Goal: Task Accomplishment & Management: Use online tool/utility

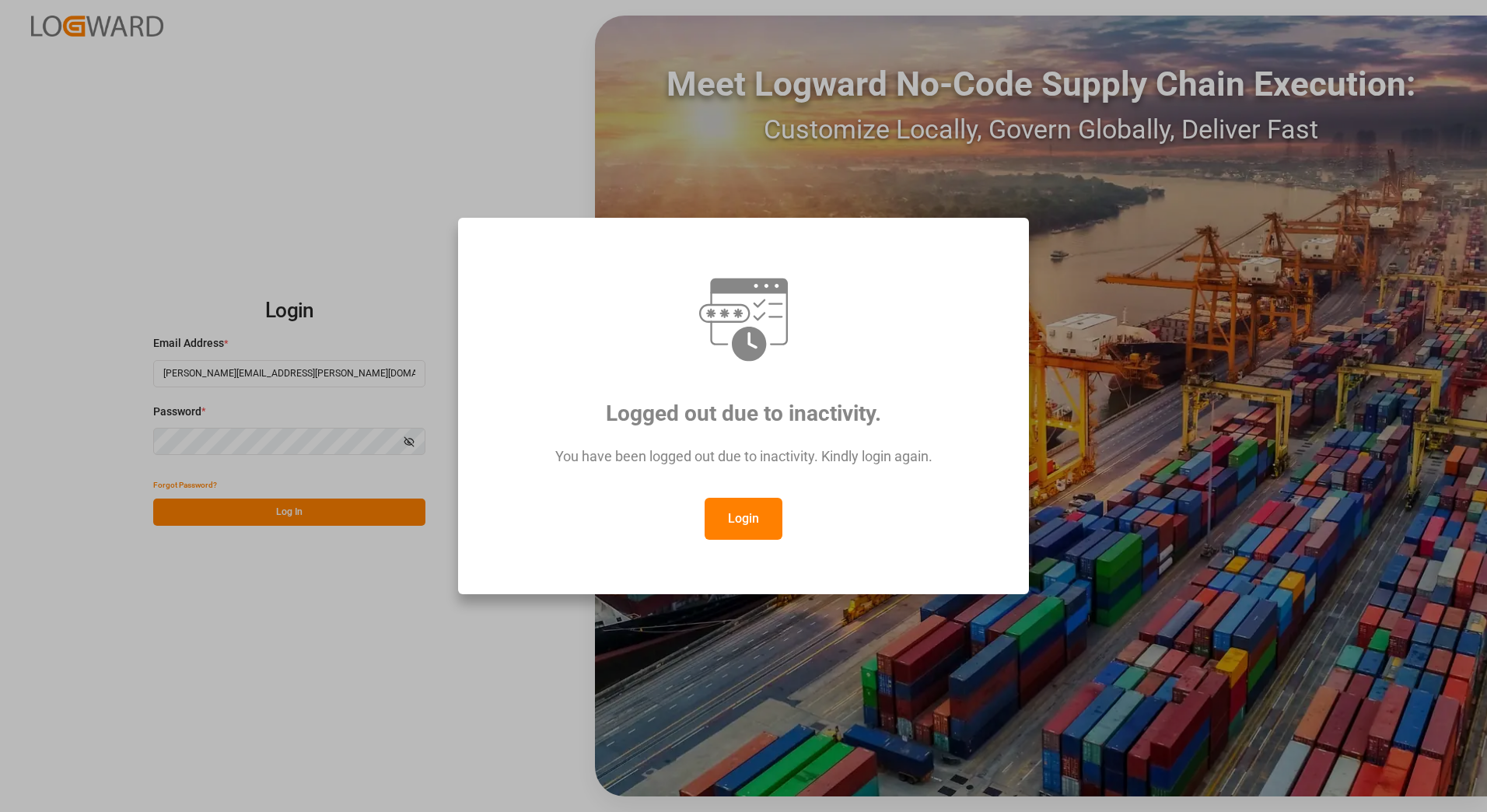
click at [746, 519] on button "Login" at bounding box center [744, 518] width 78 height 42
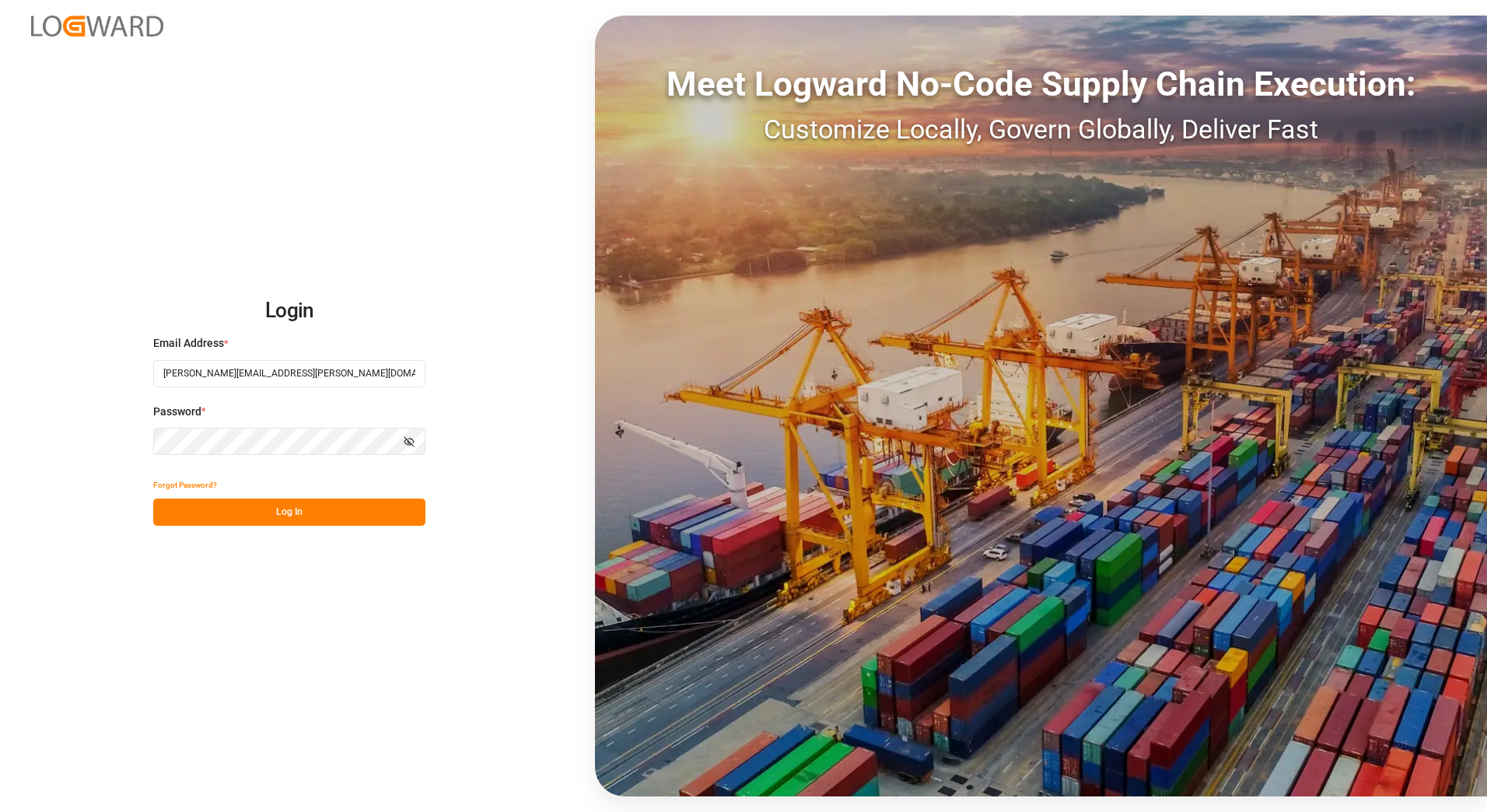
click at [337, 518] on button "Log In" at bounding box center [290, 512] width 272 height 27
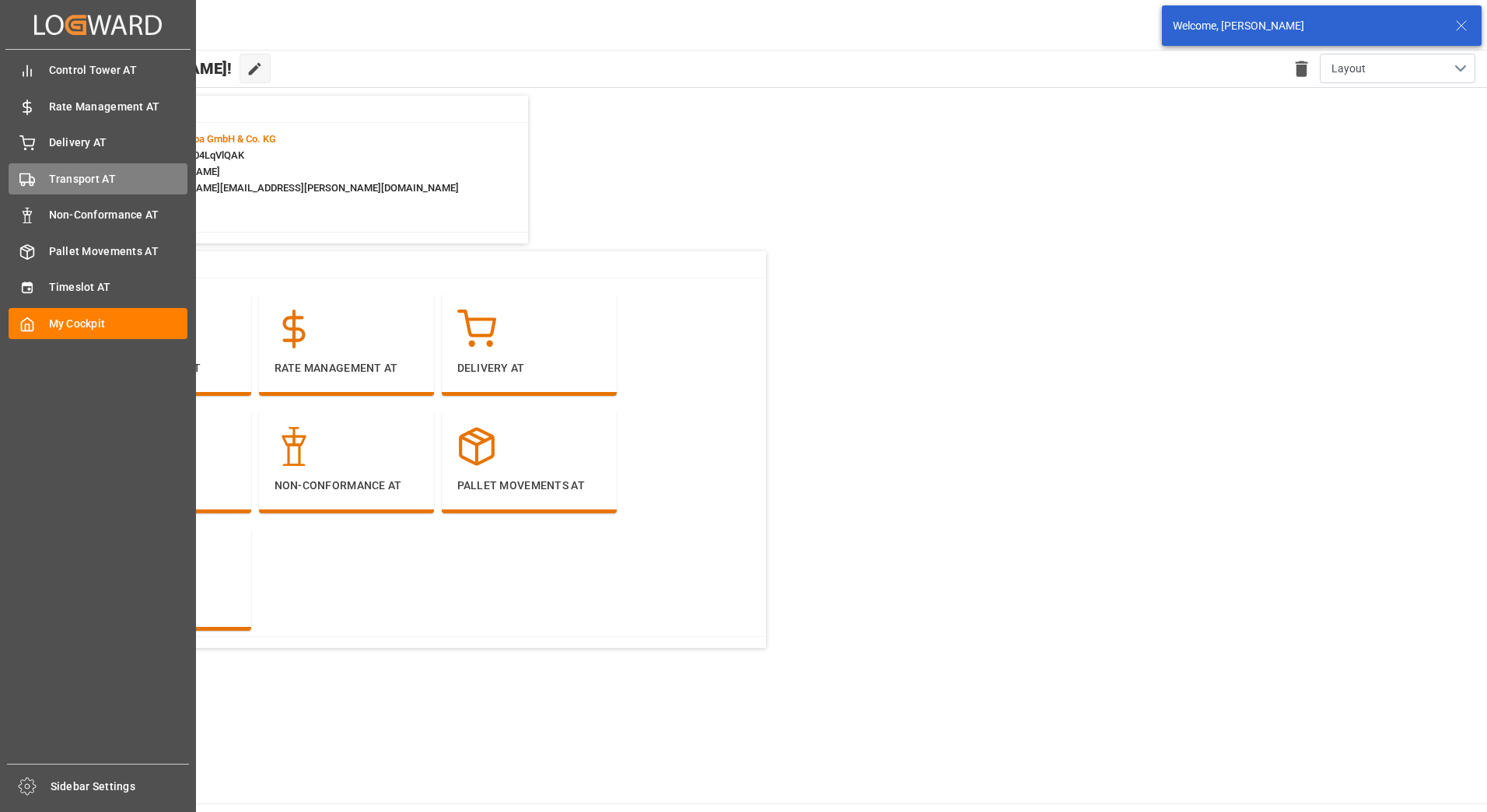
click at [13, 175] on div at bounding box center [21, 179] width 26 height 17
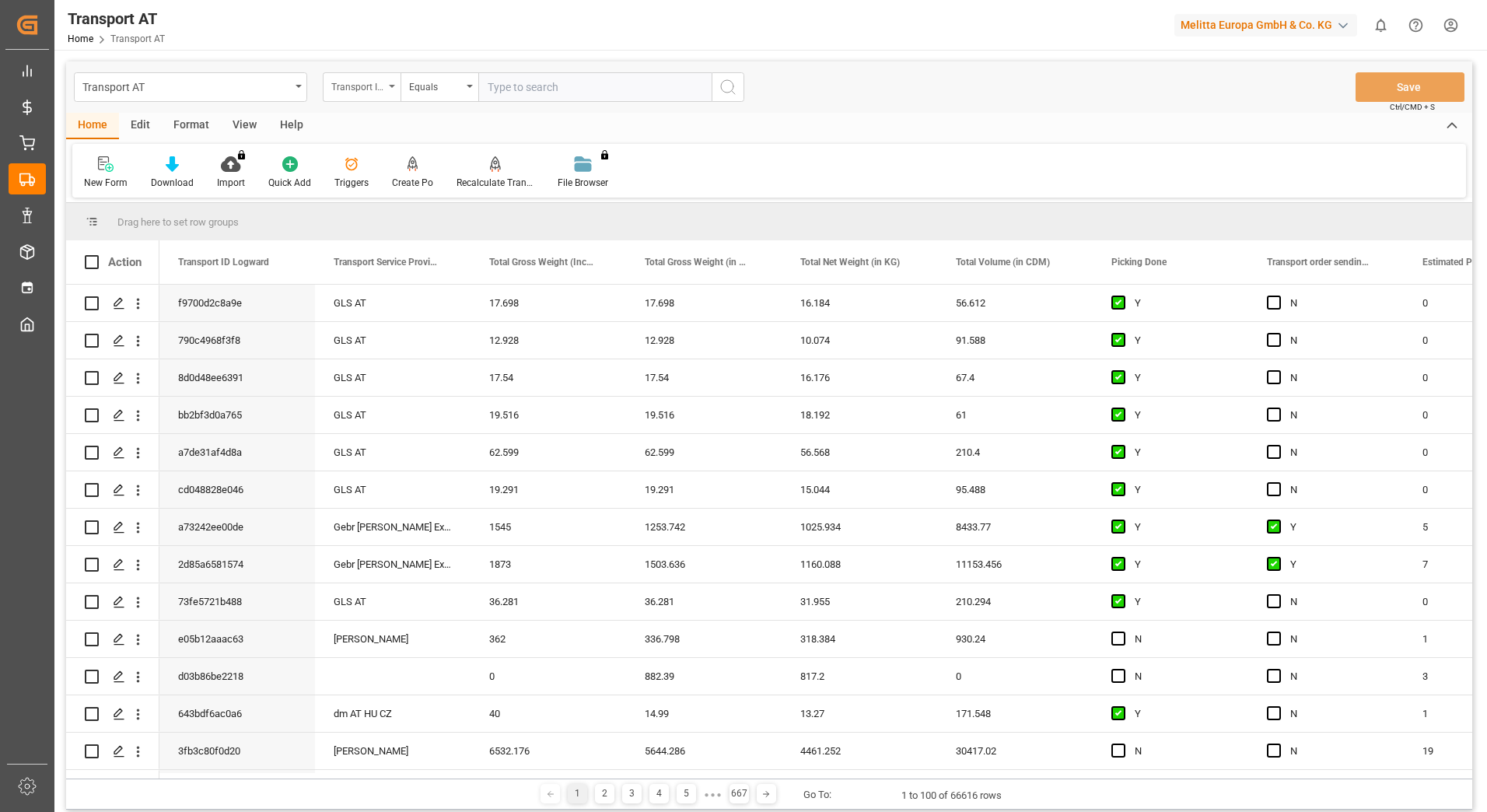
click at [357, 95] on div "Transport ID Logward" at bounding box center [362, 87] width 78 height 30
type input "don"
click at [366, 157] on div "Picking Done" at bounding box center [439, 158] width 232 height 33
click at [490, 87] on input "text" at bounding box center [594, 87] width 234 height 30
type input "Y"
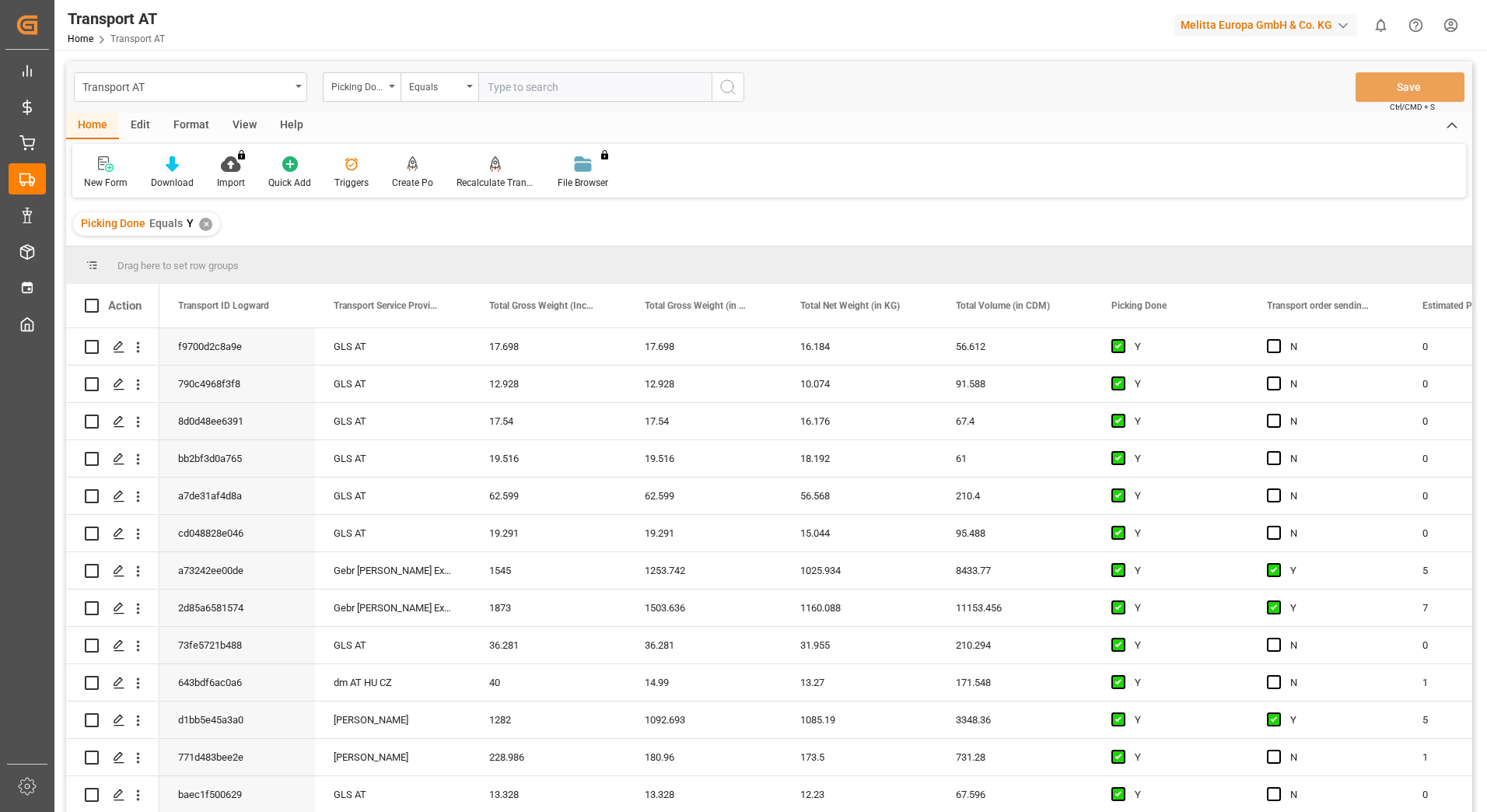
click at [389, 91] on div "Picking Done" at bounding box center [362, 87] width 78 height 30
type input "manu"
click at [393, 155] on div "Transport order sending (manual)" at bounding box center [439, 158] width 232 height 33
click at [541, 87] on input "text" at bounding box center [594, 87] width 234 height 30
type input "N"
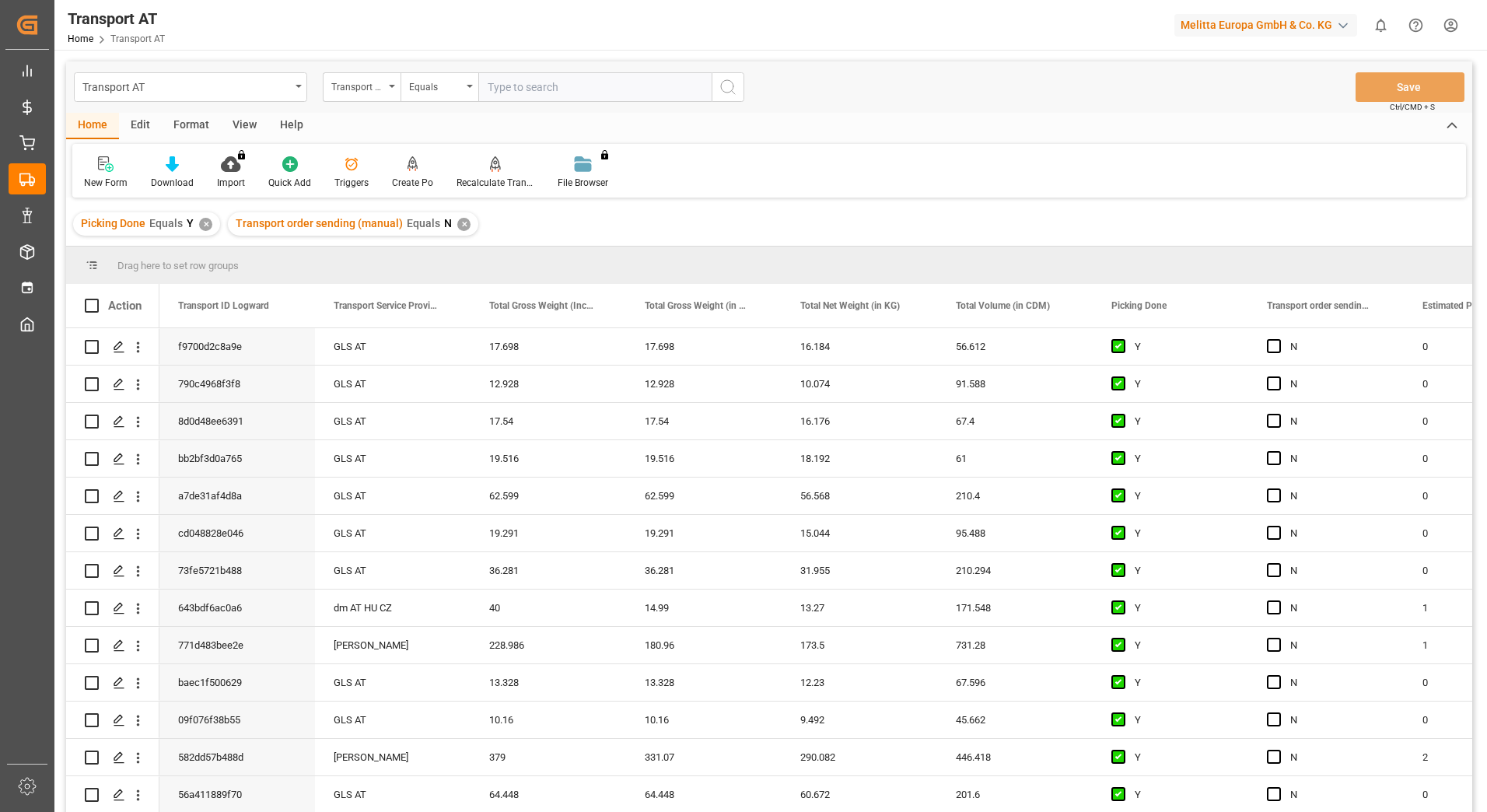
click at [390, 90] on div "Transport order sending (manual)" at bounding box center [362, 87] width 78 height 30
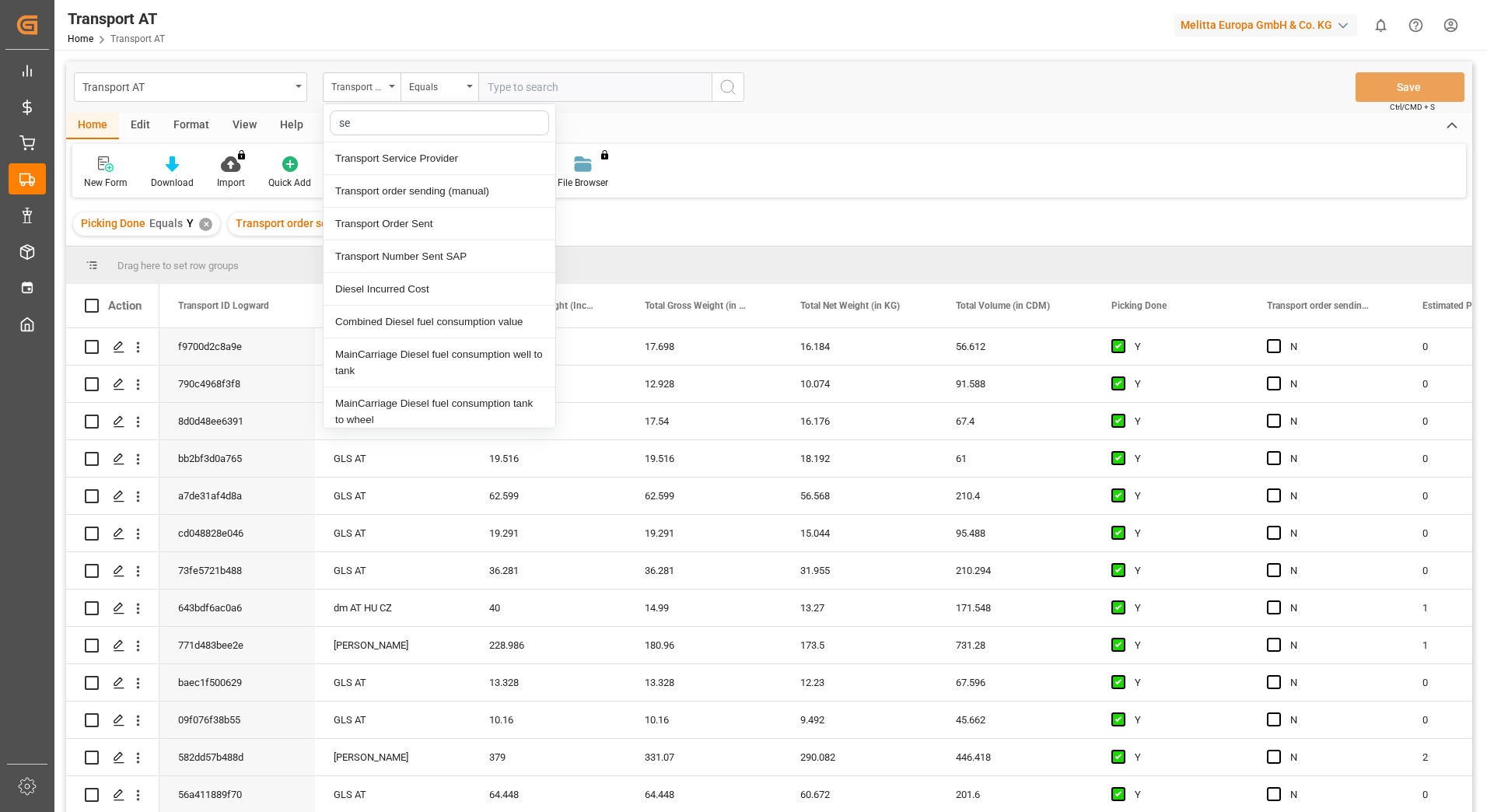
type input "ser"
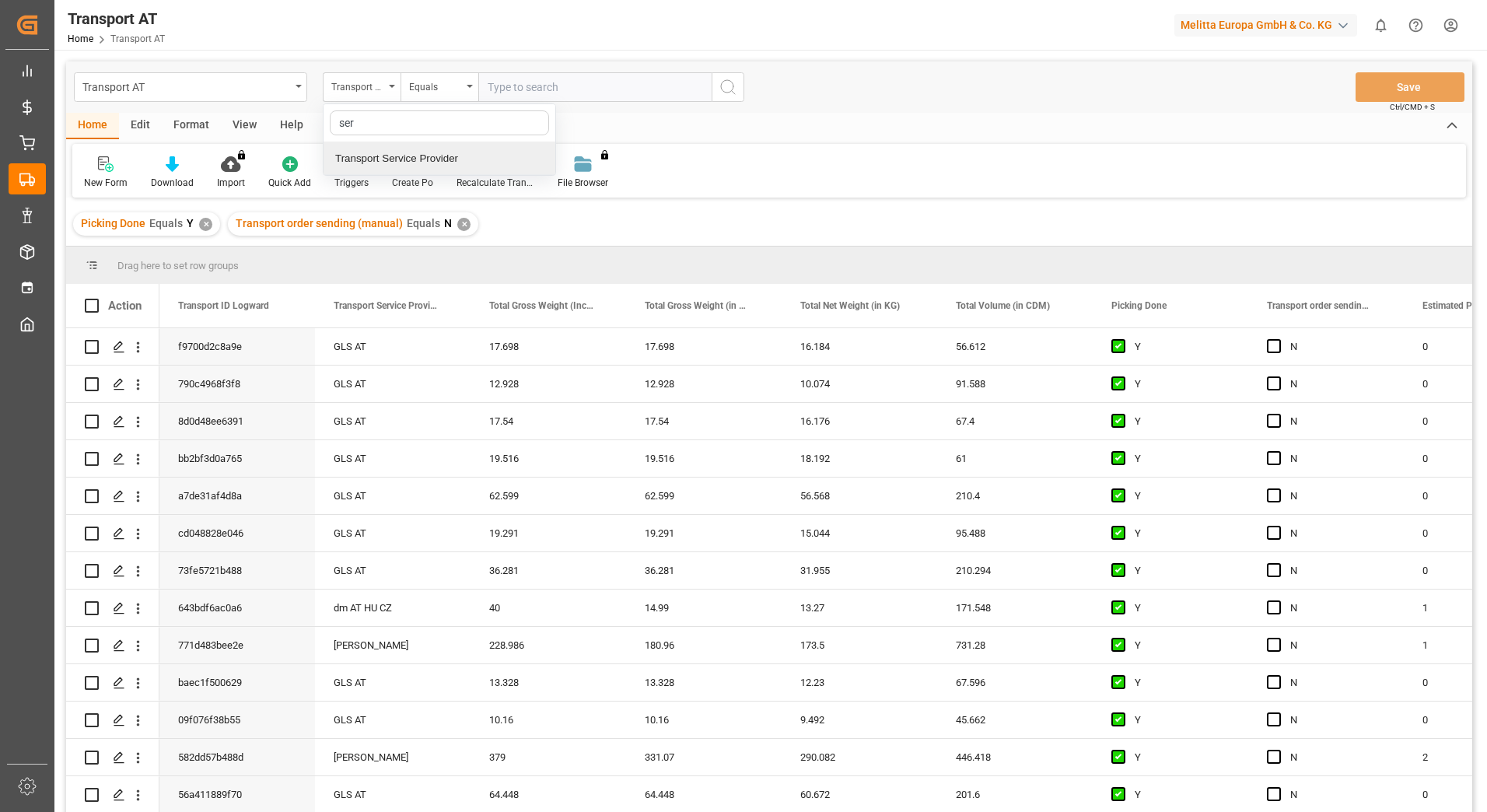
click at [403, 159] on div "Transport Service Provider" at bounding box center [439, 158] width 232 height 33
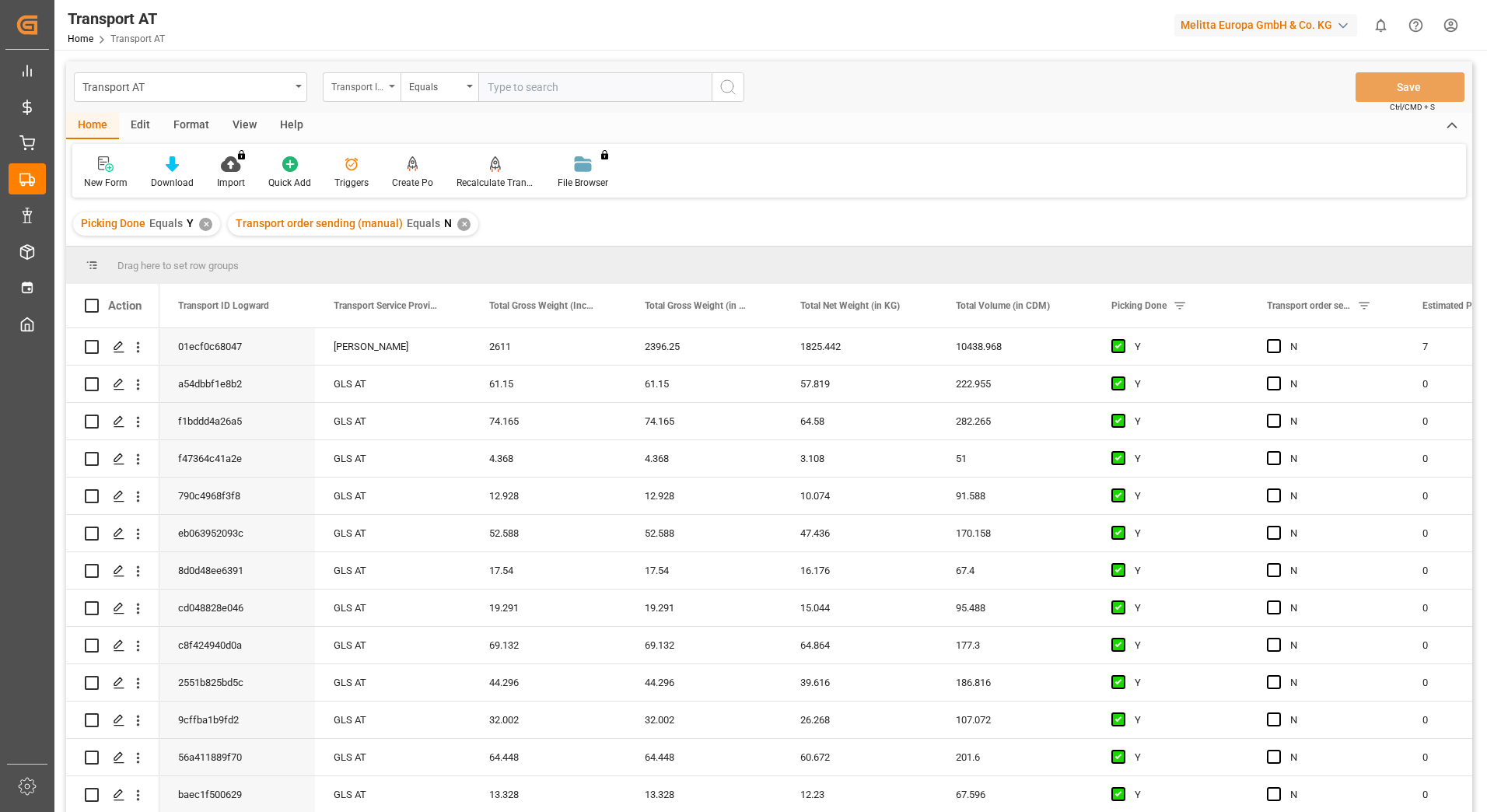
click at [392, 87] on div "Transport ID Logward" at bounding box center [362, 87] width 78 height 30
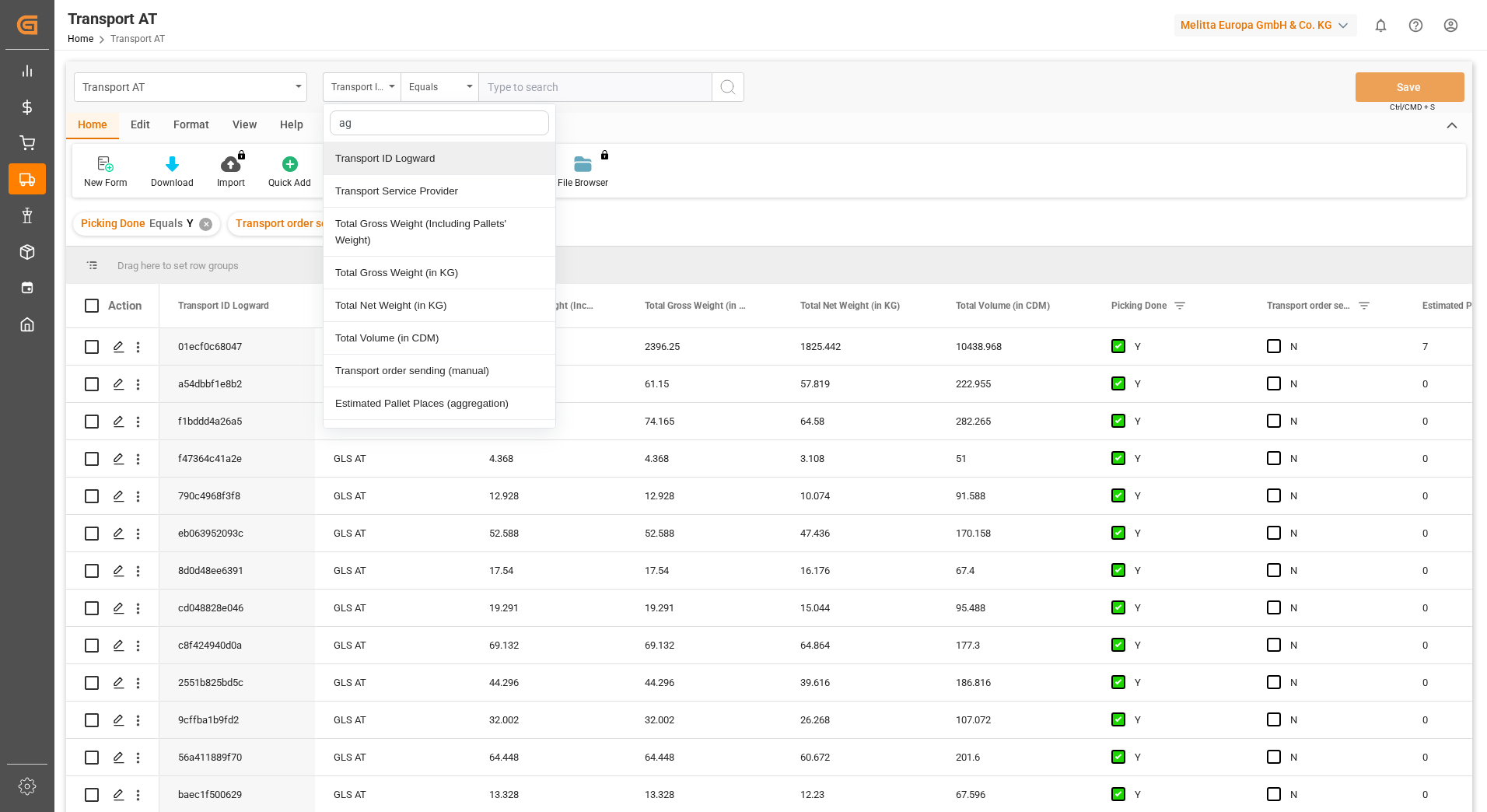
type input "agg"
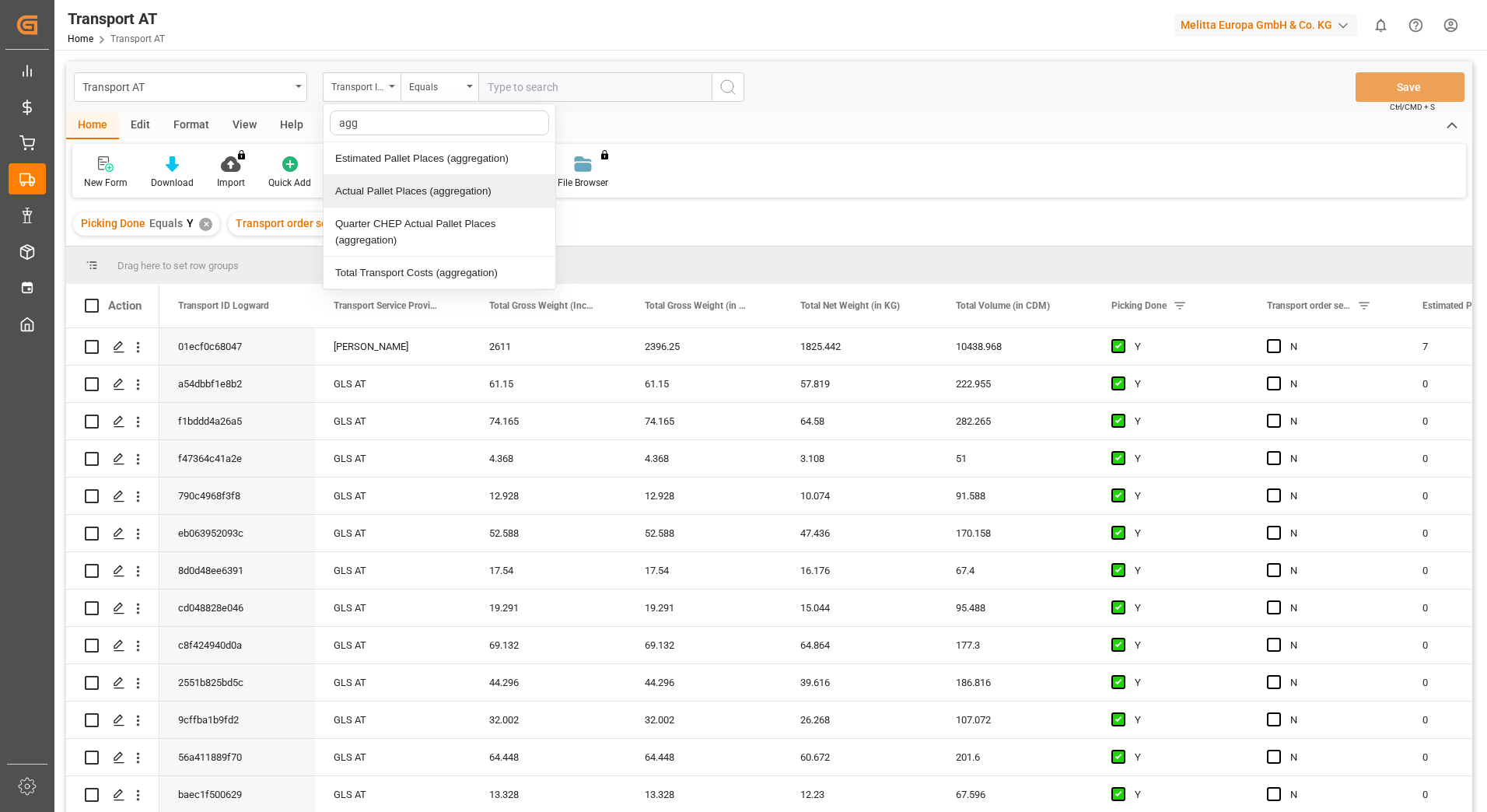
click at [391, 191] on div "Actual Pallet Places (aggregation)" at bounding box center [439, 191] width 232 height 33
click at [533, 92] on input "number" at bounding box center [594, 87] width 234 height 30
click at [462, 93] on div "Equals" at bounding box center [436, 85] width 53 height 18
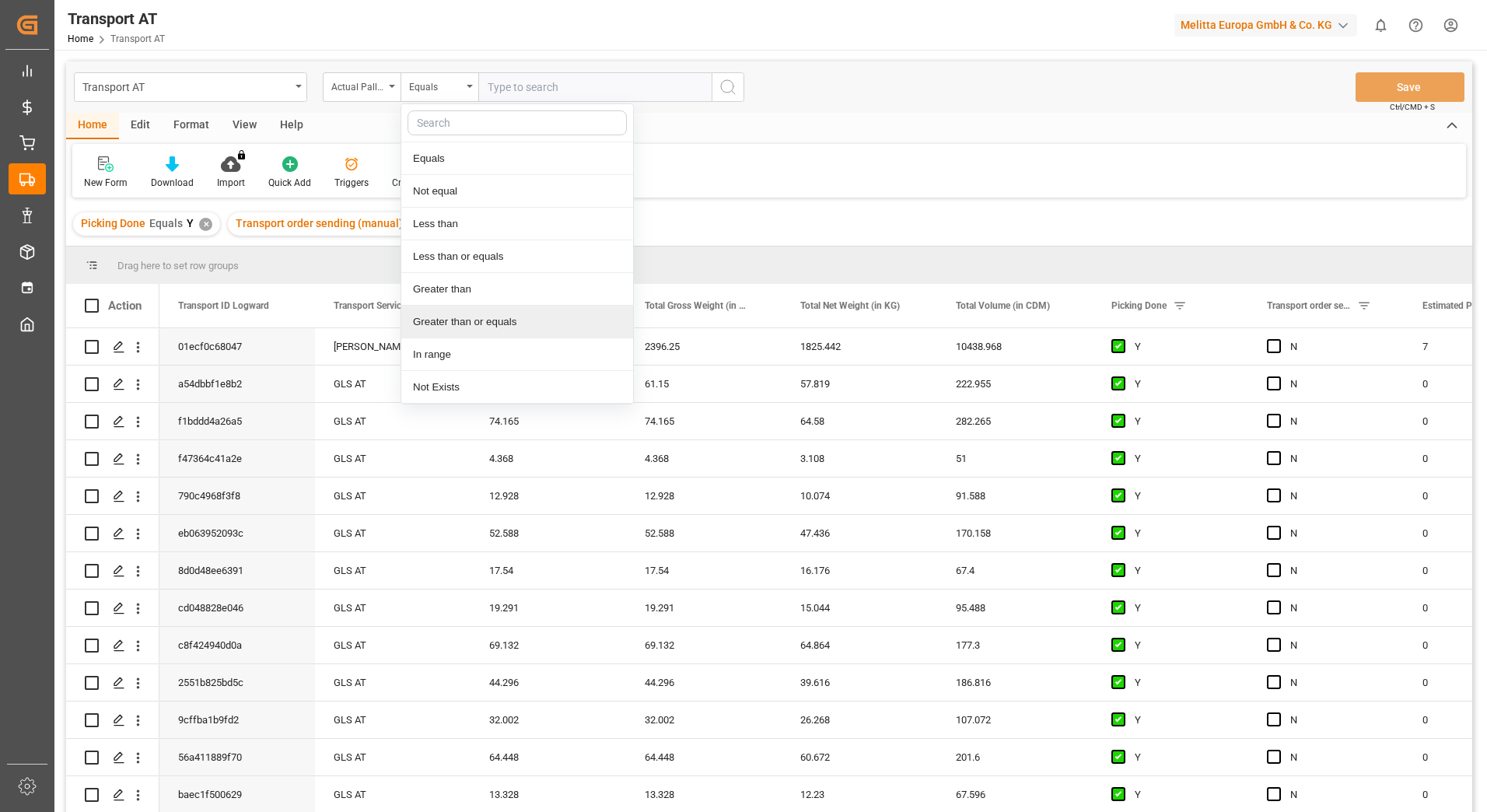
click at [491, 322] on div "Greater than or equals" at bounding box center [517, 322] width 232 height 33
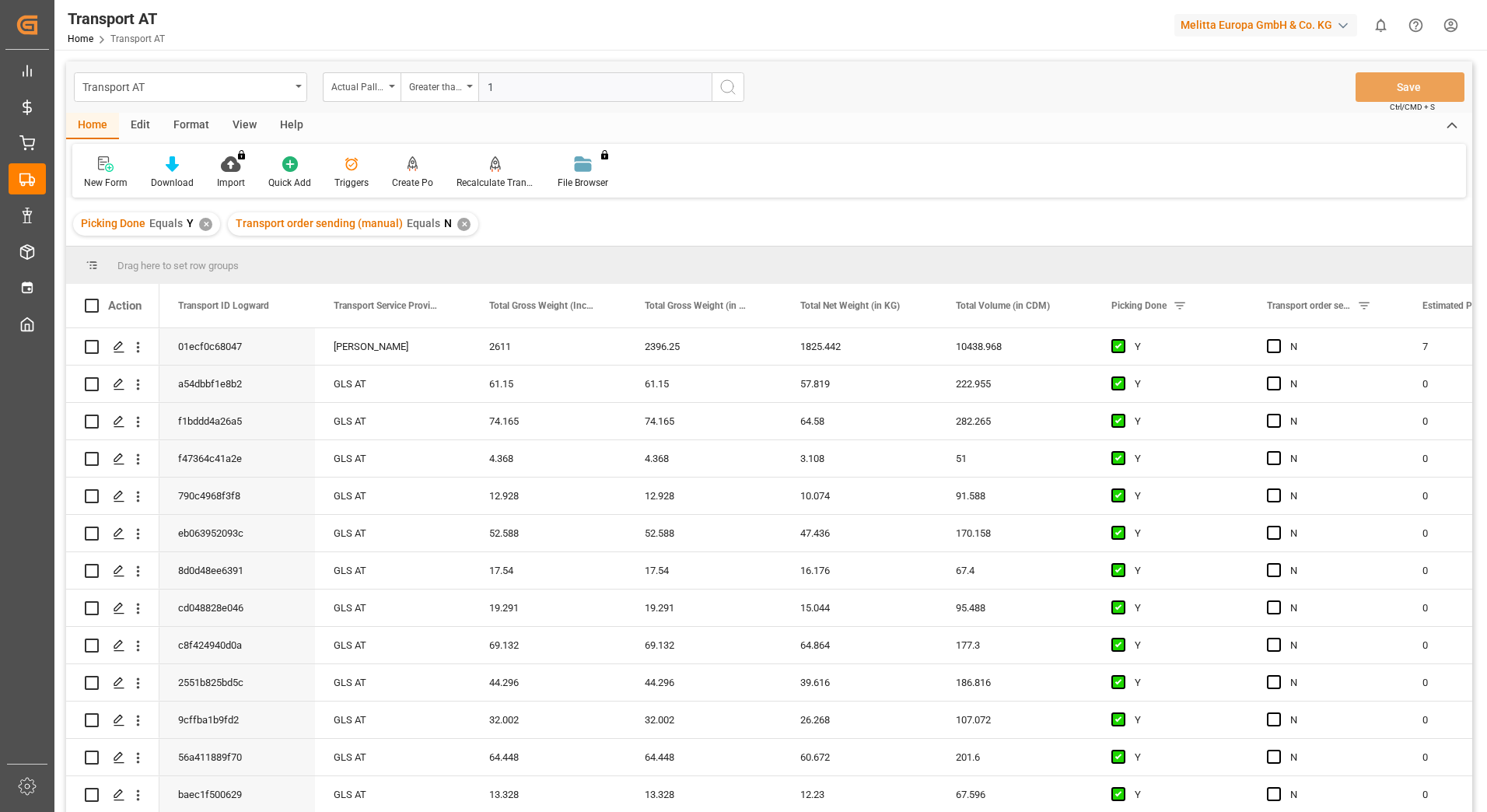
type input "1"
click at [730, 90] on icon "search button" at bounding box center [727, 87] width 19 height 19
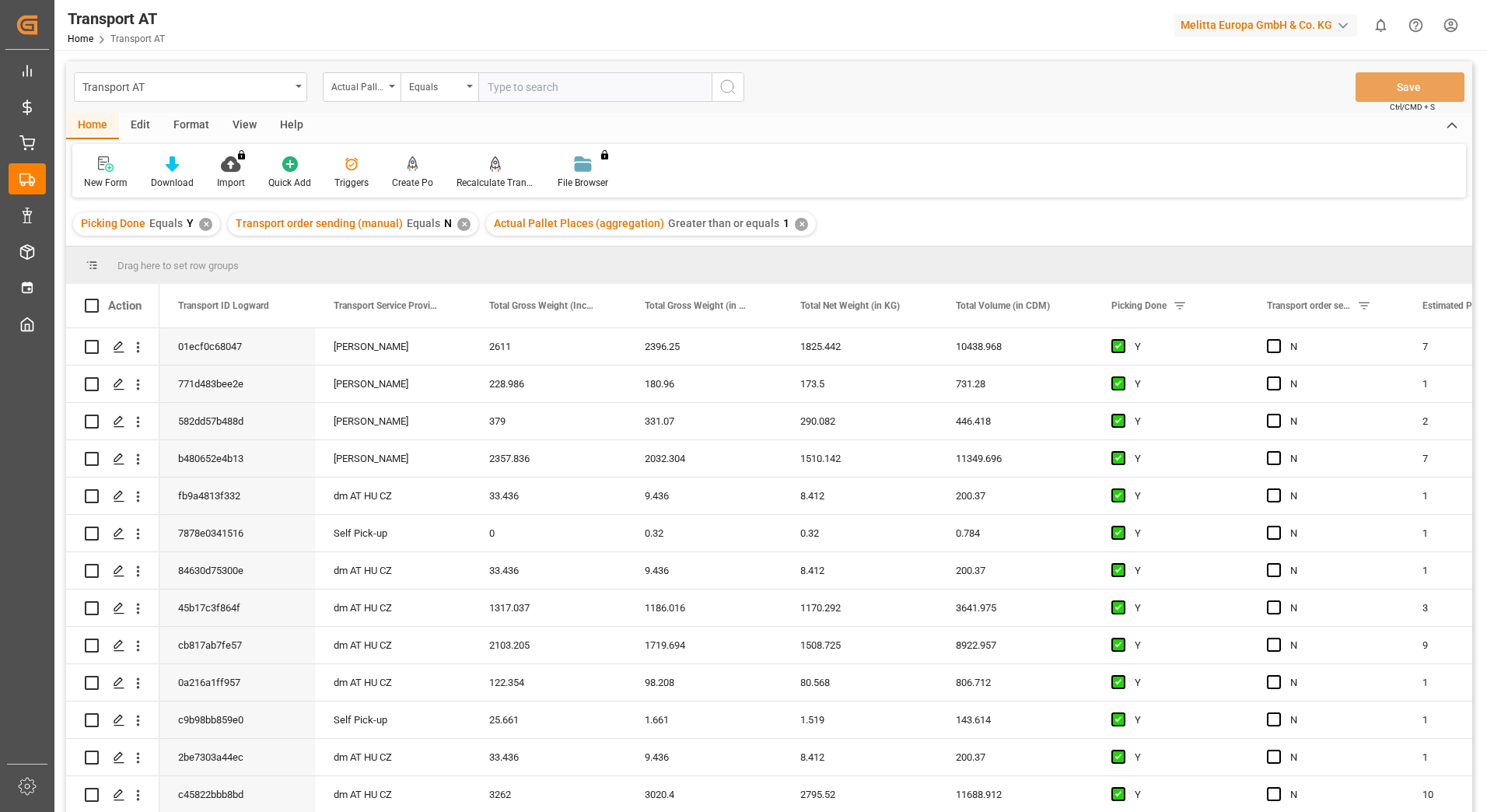
click at [246, 122] on div "View" at bounding box center [244, 126] width 47 height 26
click at [98, 172] on div "Default" at bounding box center [99, 172] width 54 height 34
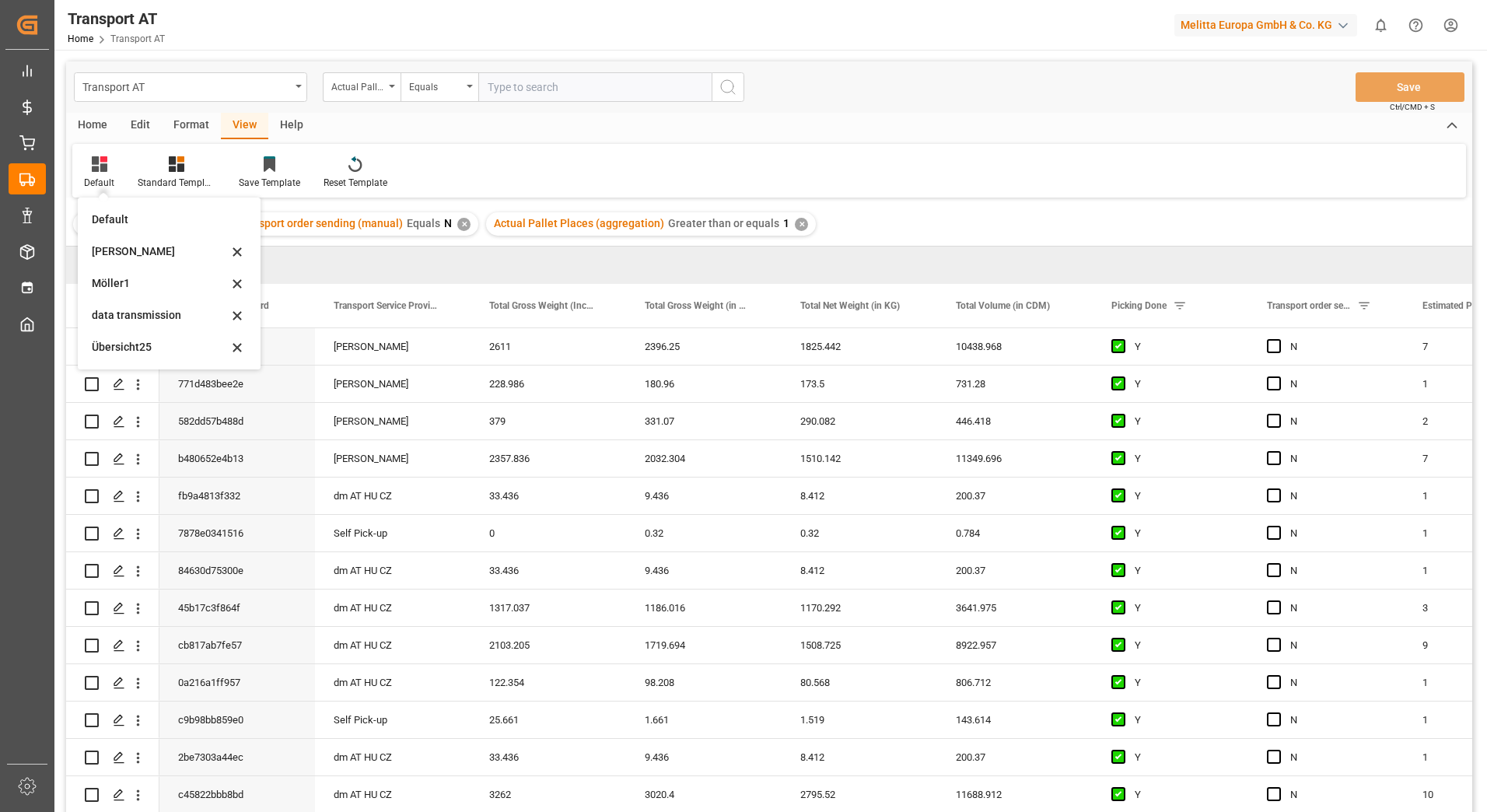
click at [135, 328] on div "data transmission" at bounding box center [169, 315] width 170 height 32
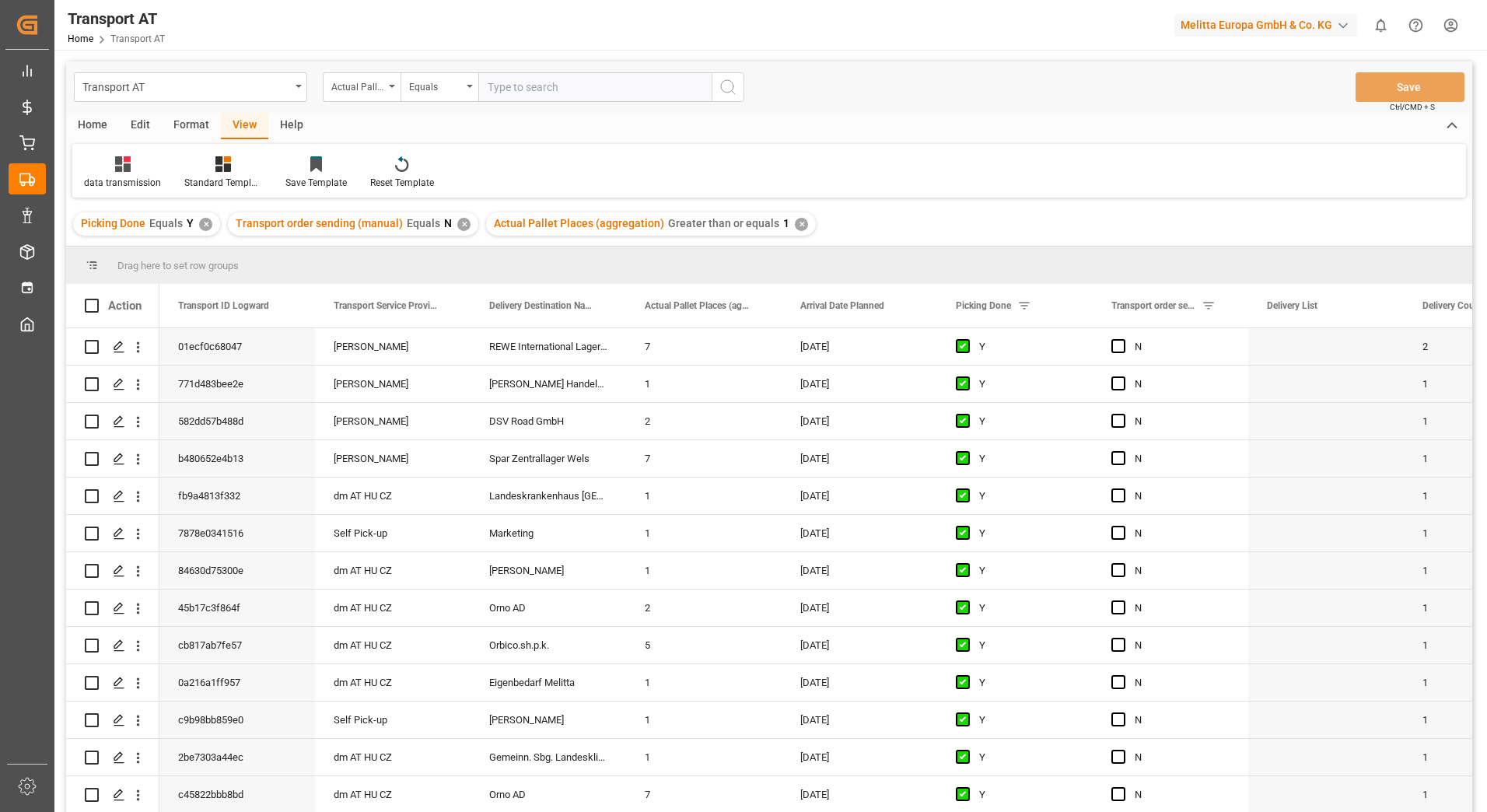
click at [140, 316] on div "Action" at bounding box center [112, 305] width 93 height 44
click at [1115, 347] on span "Press SPACE to select this row." at bounding box center [1118, 346] width 14 height 14
click at [1123, 339] on input "Press SPACE to select this row." at bounding box center [1123, 339] width 0 height 0
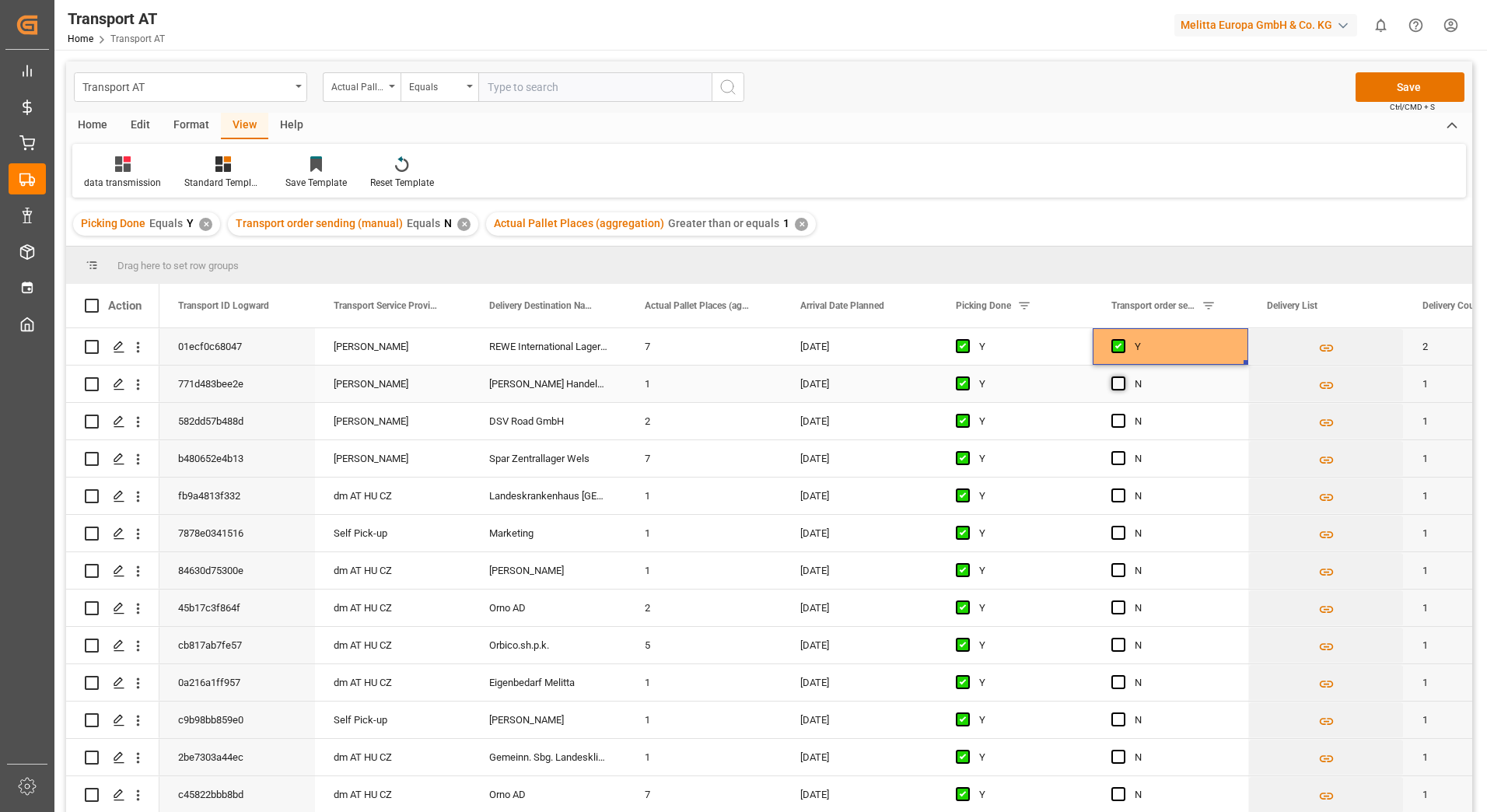
click at [1115, 382] on span "Press SPACE to select this row." at bounding box center [1118, 383] width 14 height 14
click at [1123, 376] on input "Press SPACE to select this row." at bounding box center [1123, 376] width 0 height 0
click at [1118, 422] on span "Press SPACE to select this row." at bounding box center [1118, 420] width 14 height 14
click at [1123, 413] on input "Press SPACE to select this row." at bounding box center [1123, 413] width 0 height 0
click at [1119, 457] on span "Press SPACE to select this row." at bounding box center [1118, 457] width 14 height 14
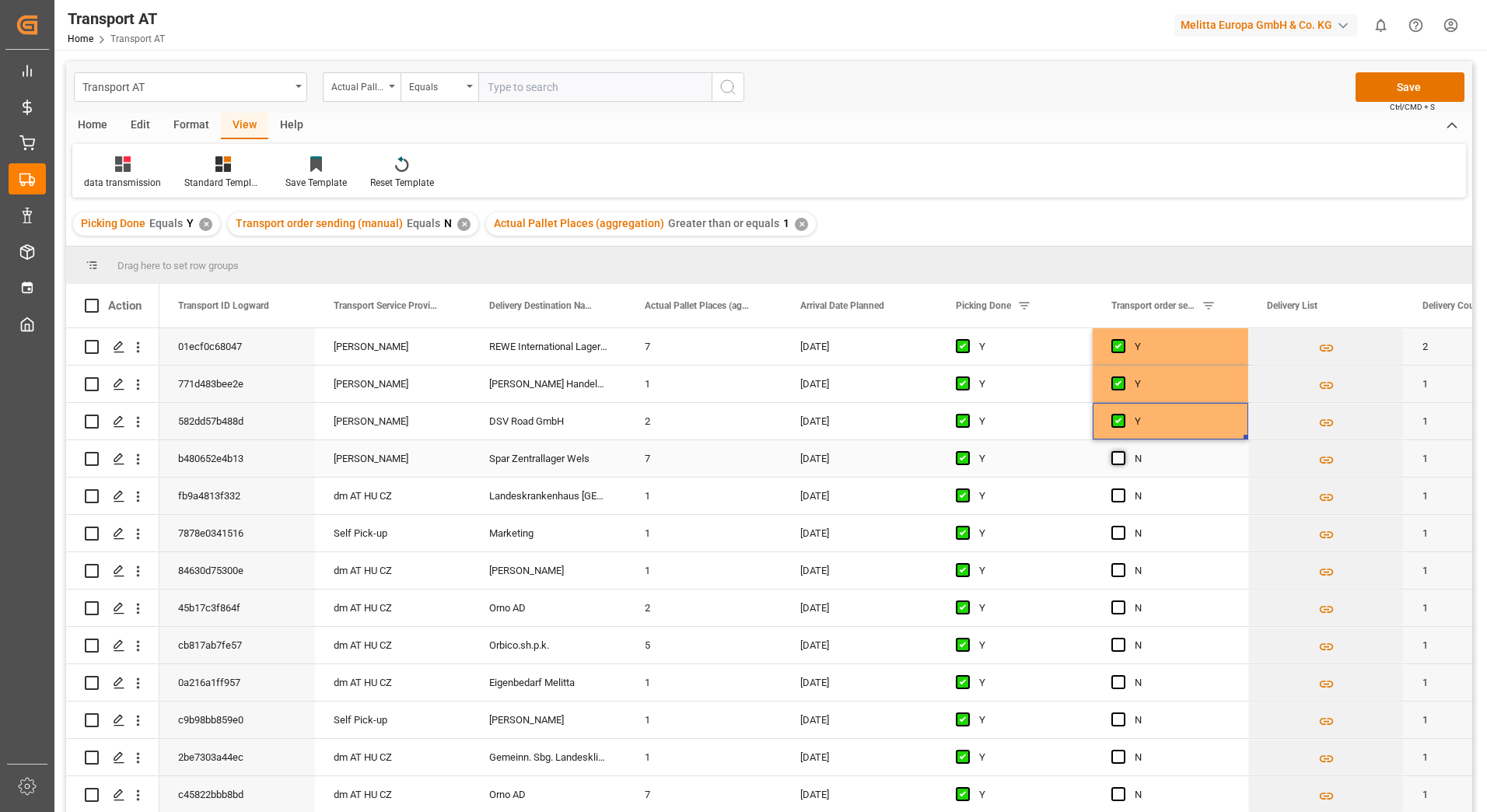
click at [1123, 451] on input "Press SPACE to select this row." at bounding box center [1123, 451] width 0 height 0
click at [1443, 92] on button "Save" at bounding box center [1410, 87] width 109 height 30
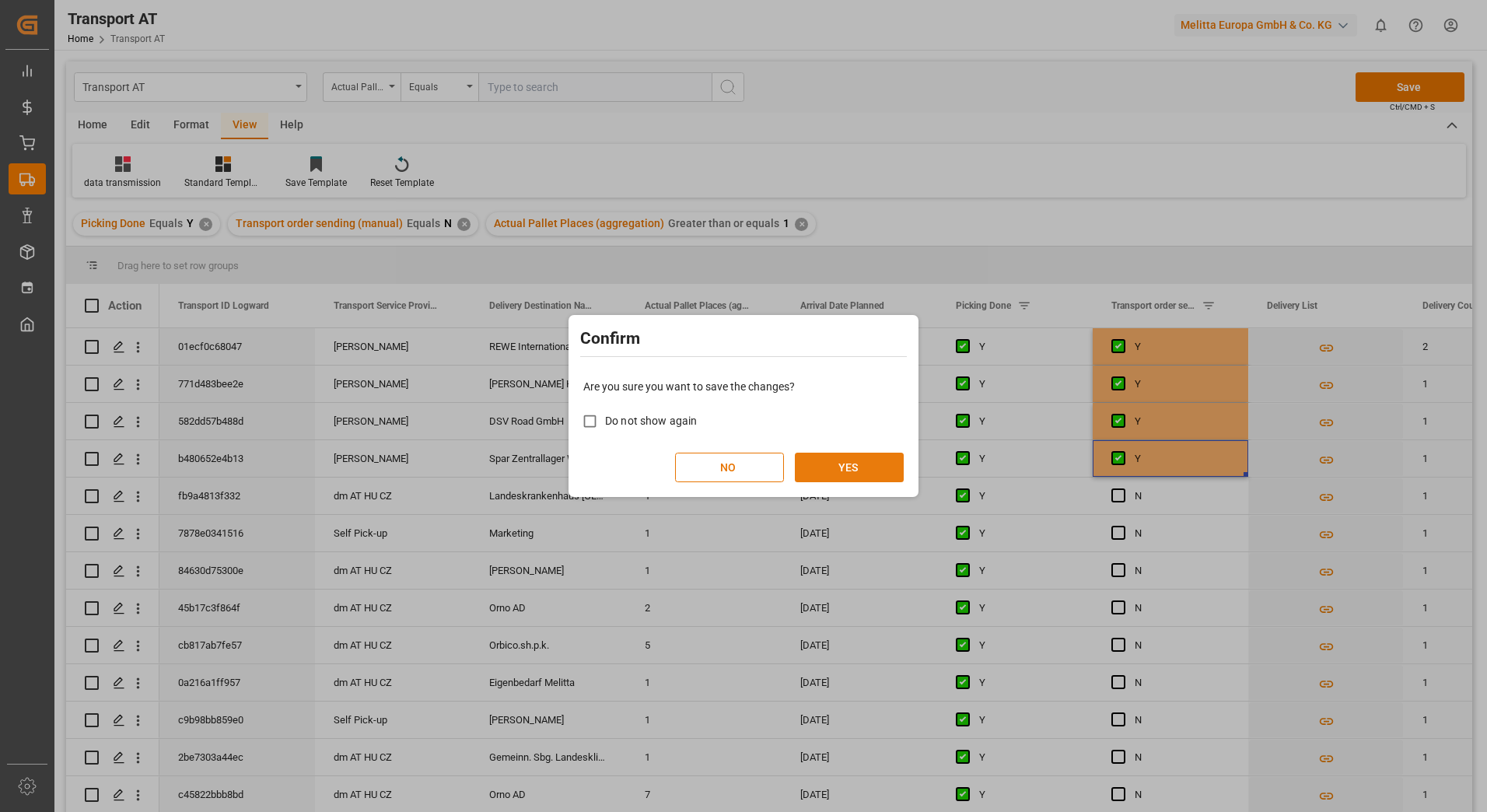
click at [847, 468] on button "YES" at bounding box center [850, 467] width 109 height 30
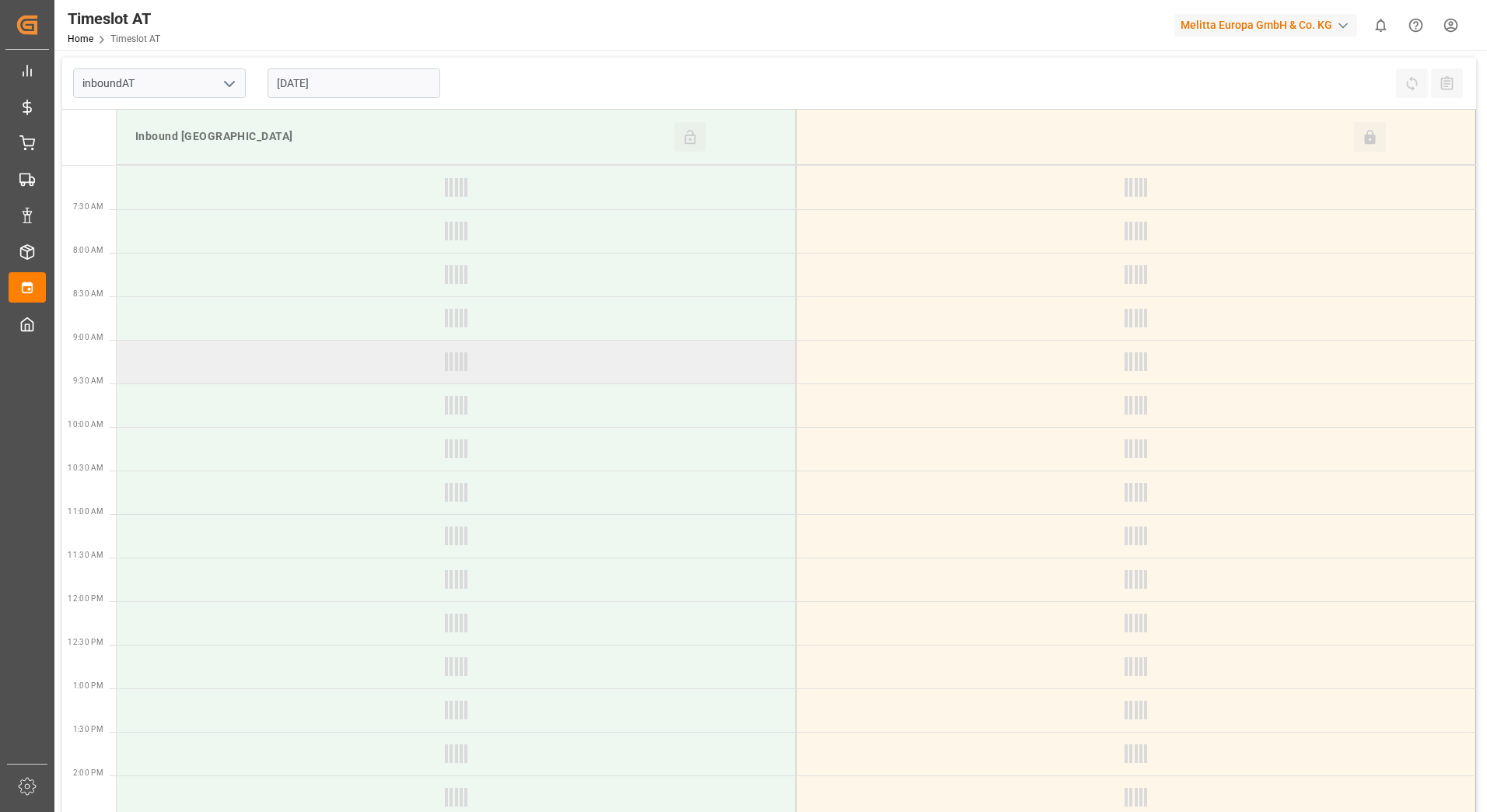
type input "Inbound AT"
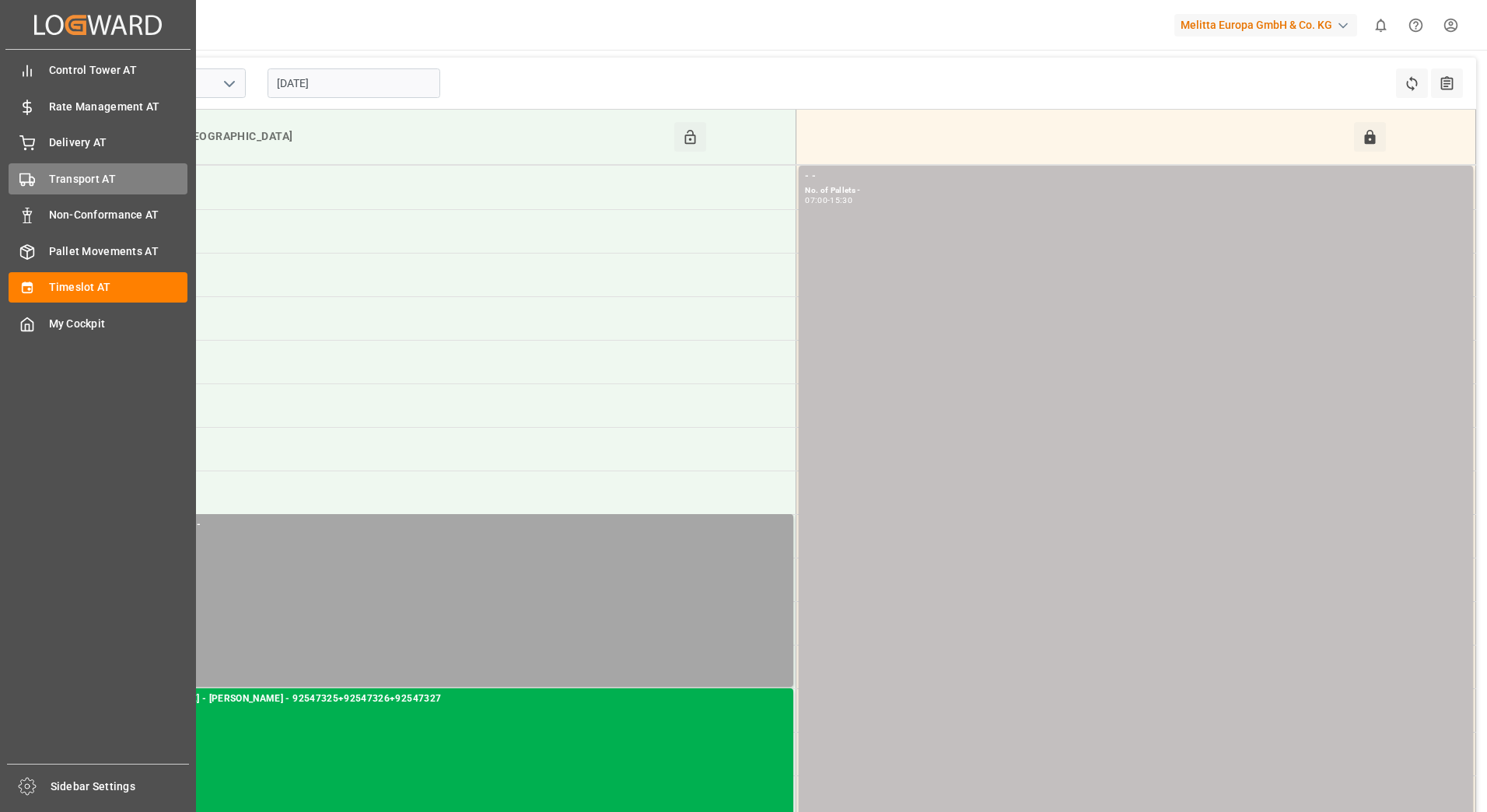
click at [37, 177] on div "Transport AT Transport AT" at bounding box center [97, 178] width 179 height 31
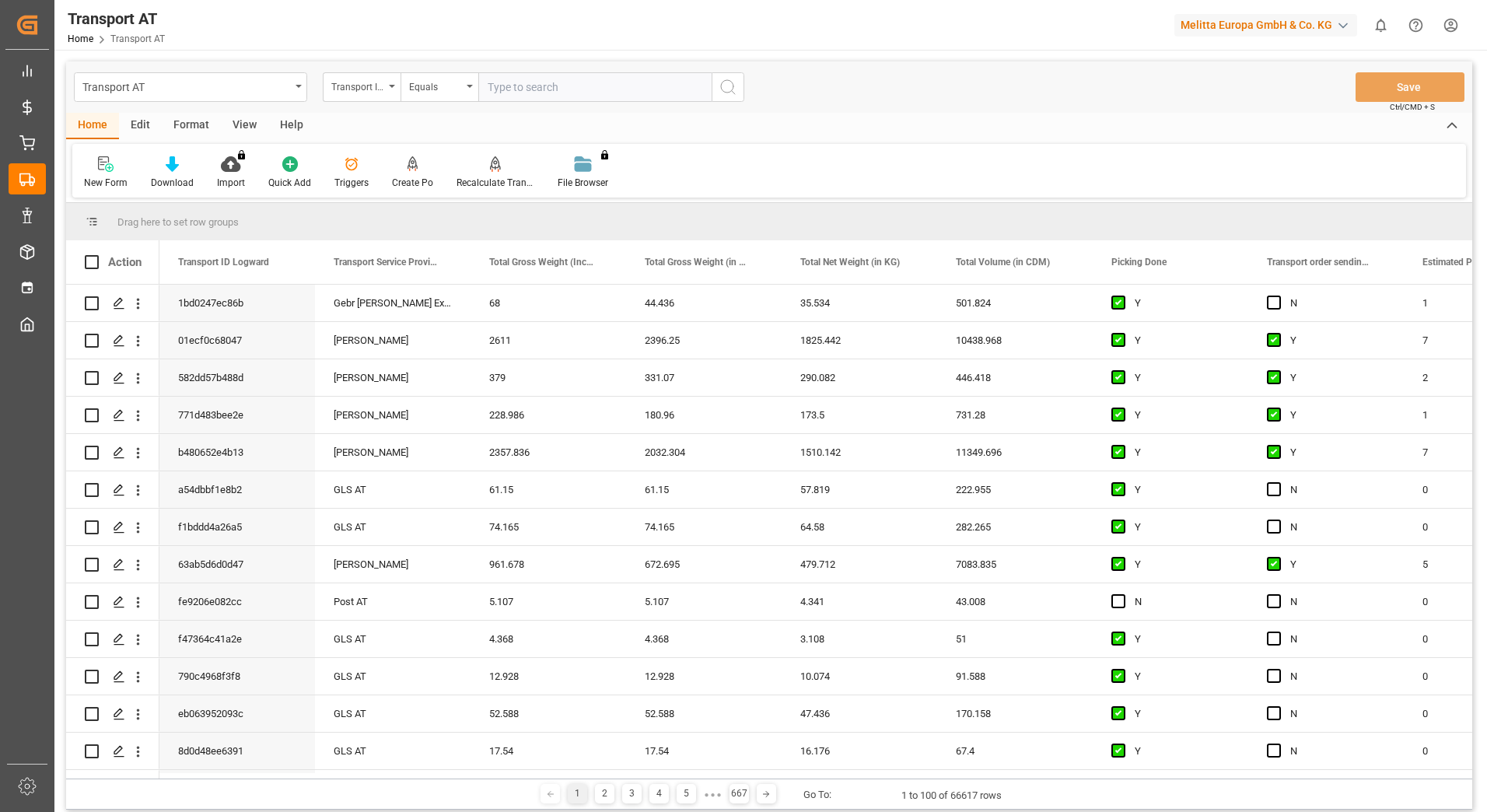
click at [243, 121] on div "View" at bounding box center [244, 126] width 47 height 26
click at [102, 183] on div "Default" at bounding box center [99, 182] width 31 height 14
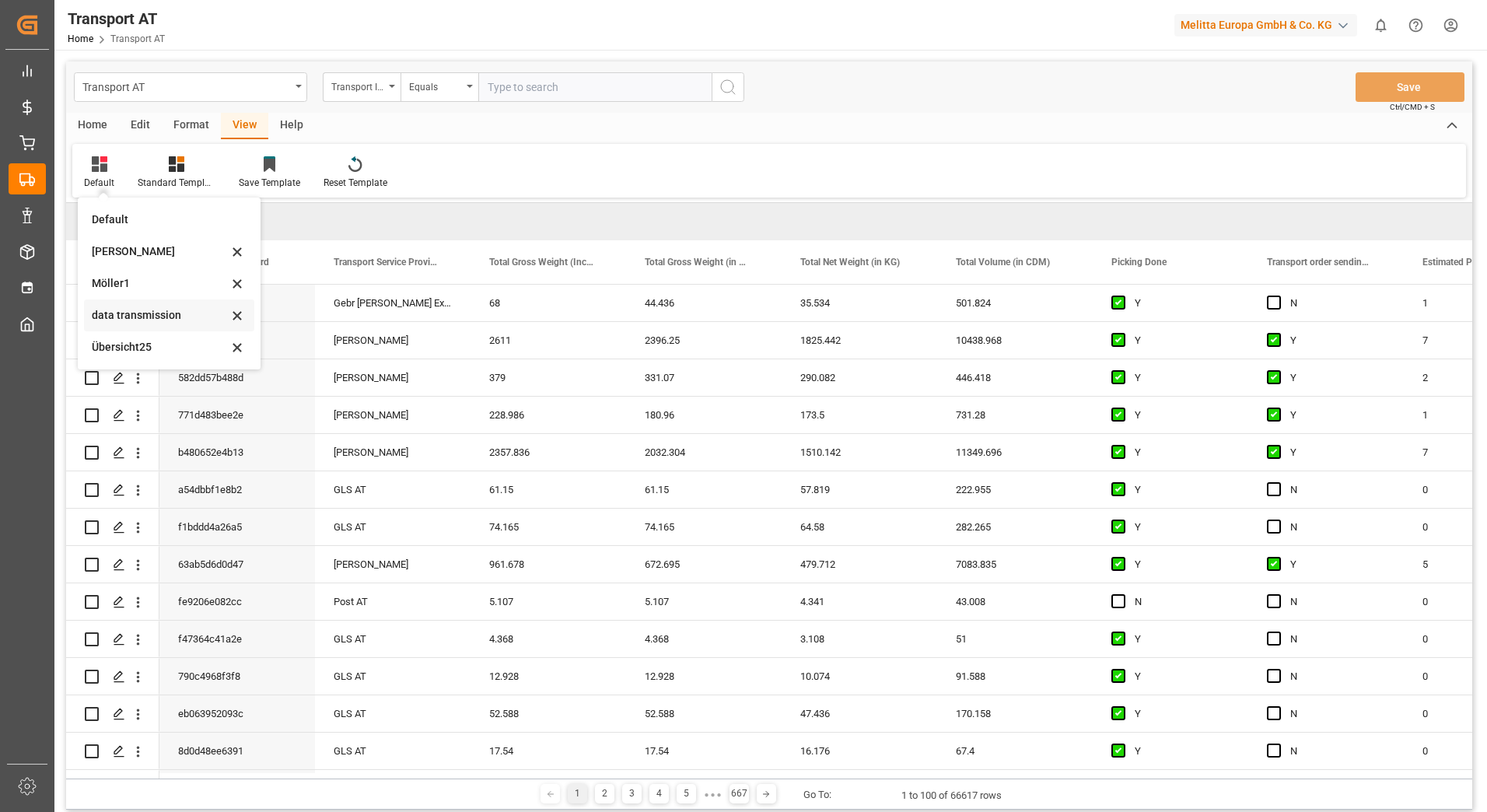
click at [155, 311] on div "data transmission" at bounding box center [159, 315] width 136 height 17
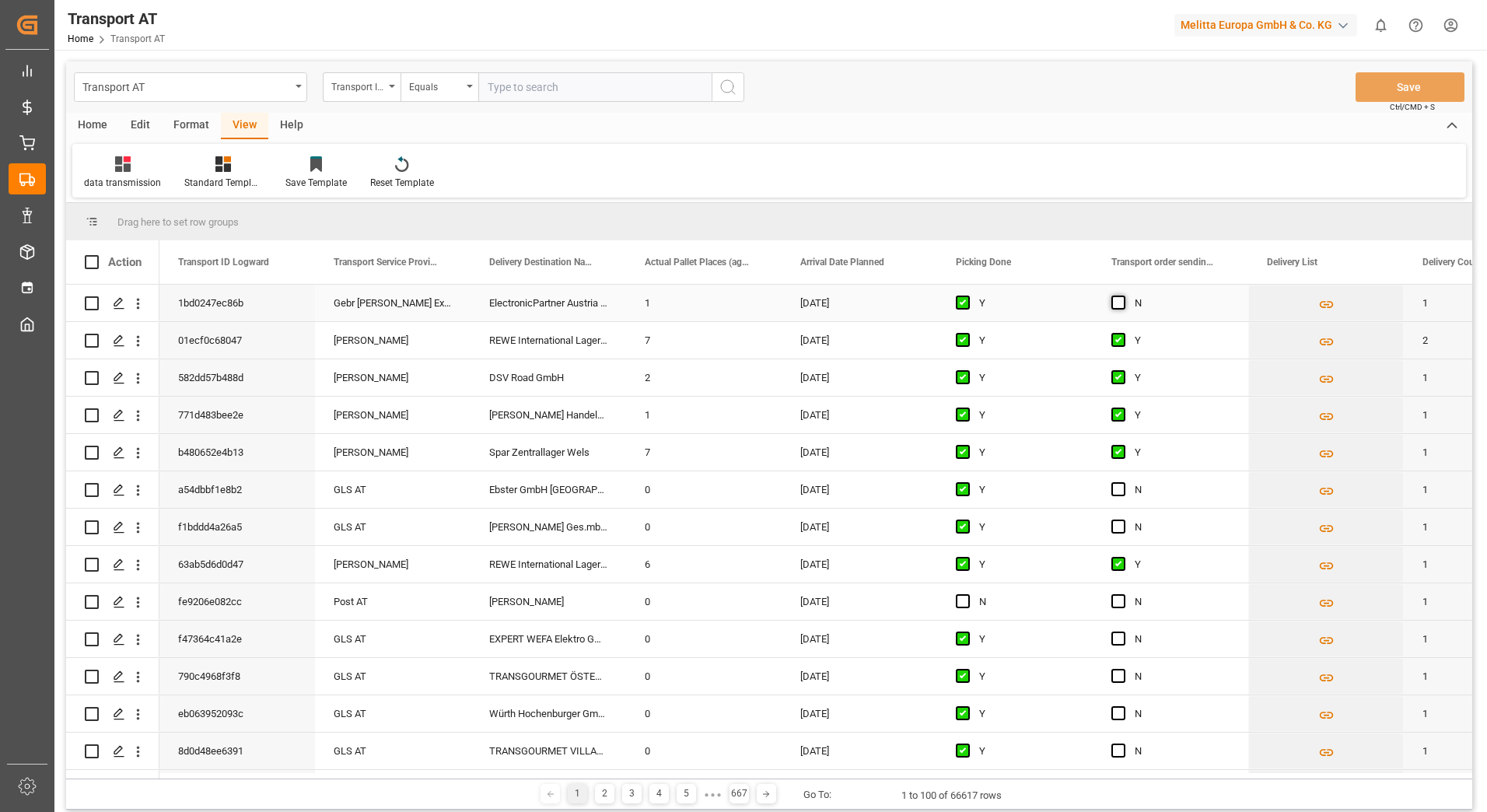
click at [1116, 305] on span "Press SPACE to select this row." at bounding box center [1118, 302] width 14 height 14
click at [1123, 295] on input "Press SPACE to select this row." at bounding box center [1123, 295] width 0 height 0
click at [1407, 84] on button "Save" at bounding box center [1410, 87] width 109 height 30
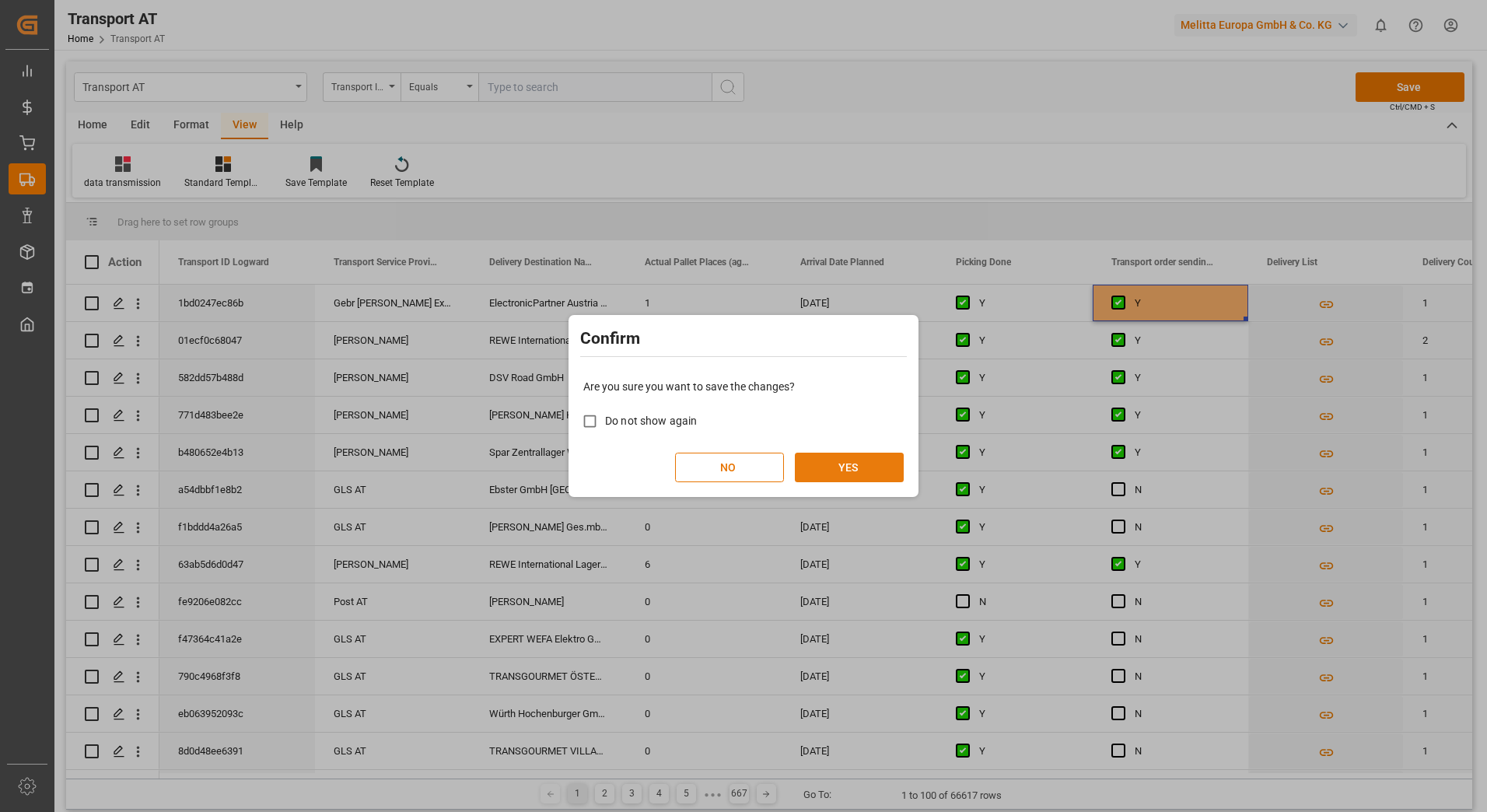
click at [870, 463] on button "YES" at bounding box center [850, 467] width 109 height 30
